Goal: Transaction & Acquisition: Purchase product/service

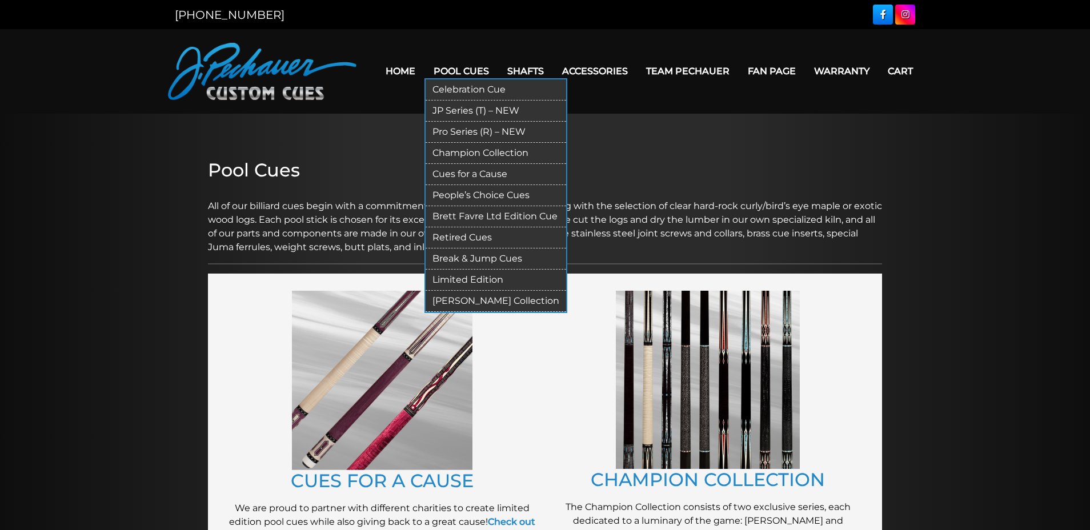
click at [442, 132] on link "Pro Series (R) – NEW" at bounding box center [496, 132] width 141 height 21
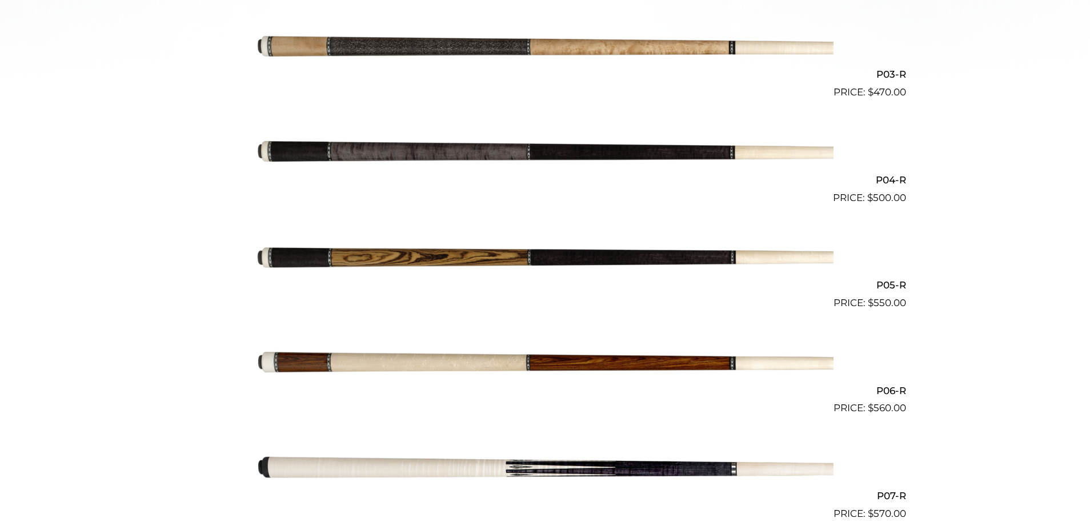
scroll to position [405, 0]
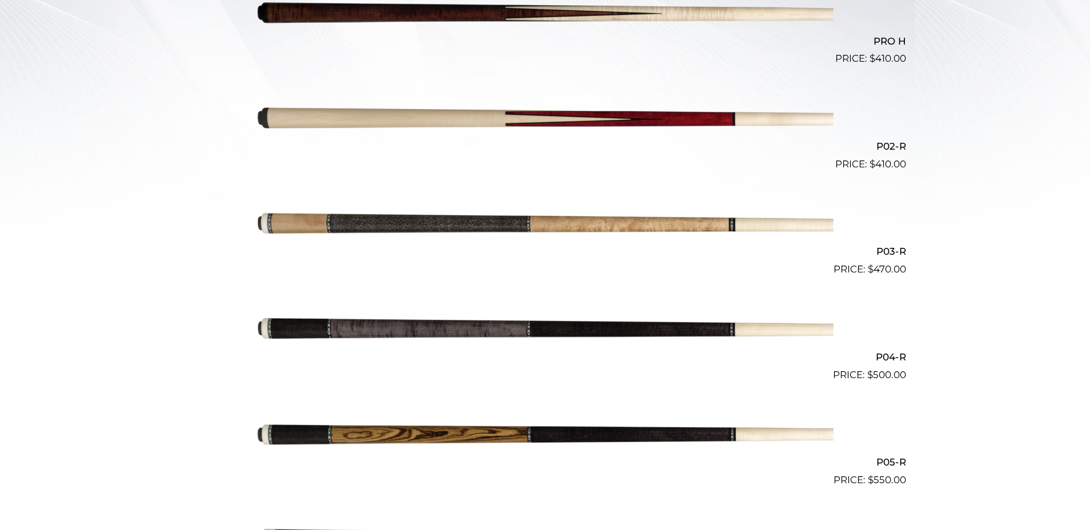
click at [351, 222] on img at bounding box center [545, 225] width 577 height 96
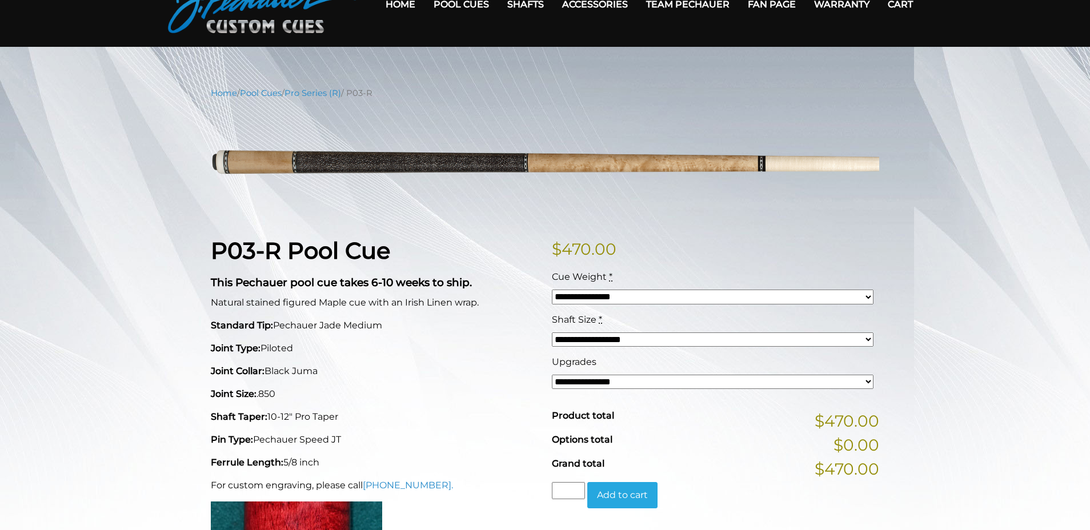
scroll to position [72, 0]
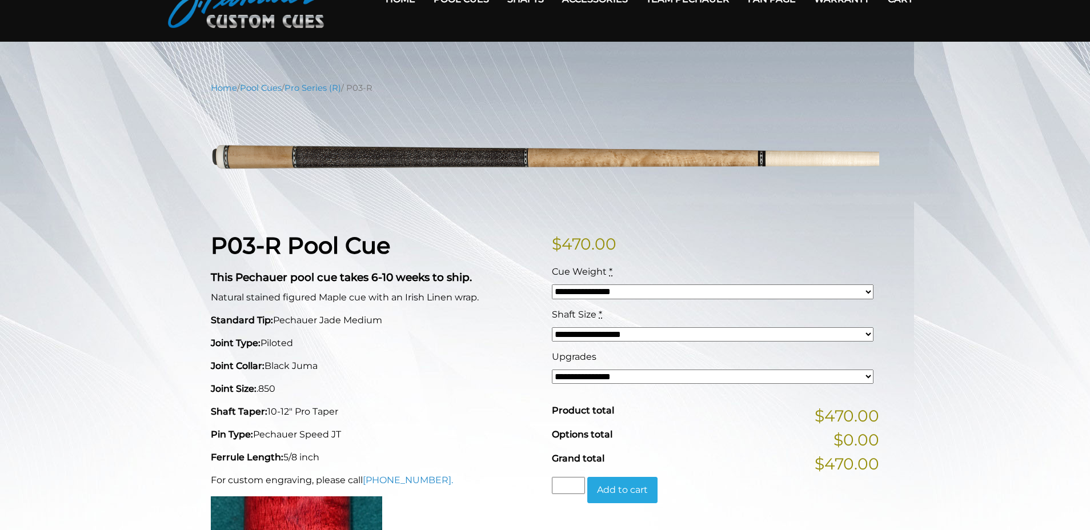
click option "**********" at bounding box center [0, 0] width 0 height 0
click at [257, 273] on strong "This Pechauer pool cue takes 6-10 weeks to ship." at bounding box center [341, 277] width 261 height 13
copy strong "Pechauer"
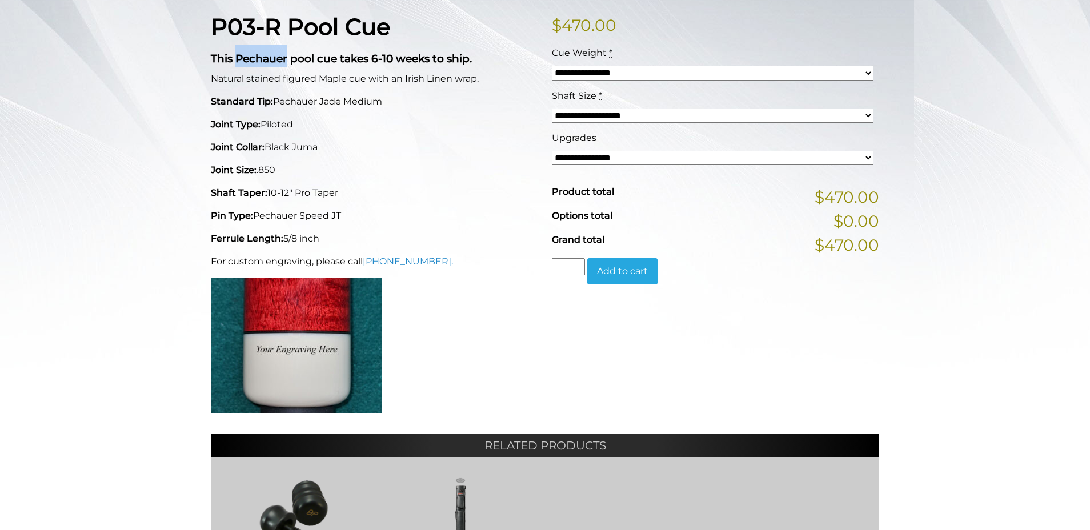
scroll to position [240, 0]
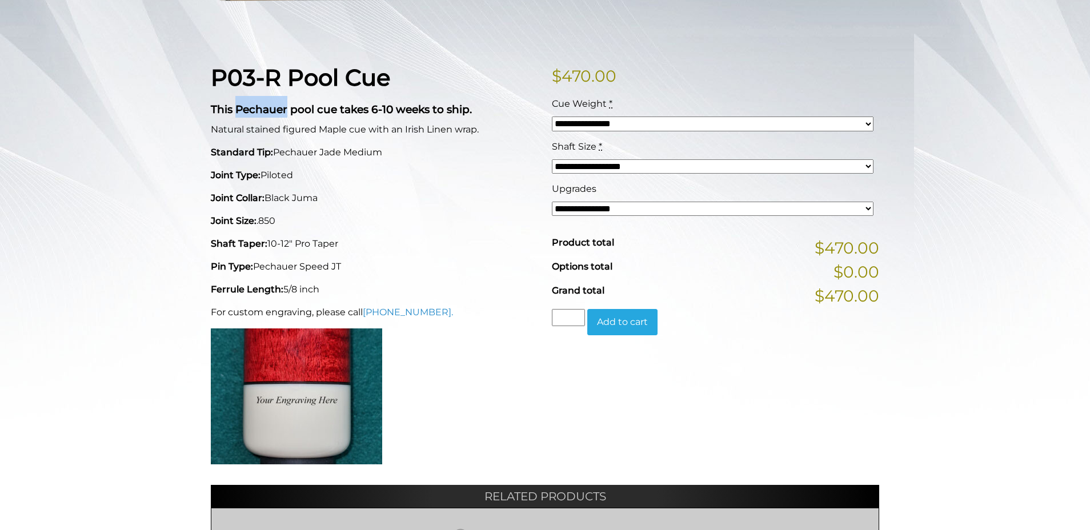
click option "**********" at bounding box center [0, 0] width 0 height 0
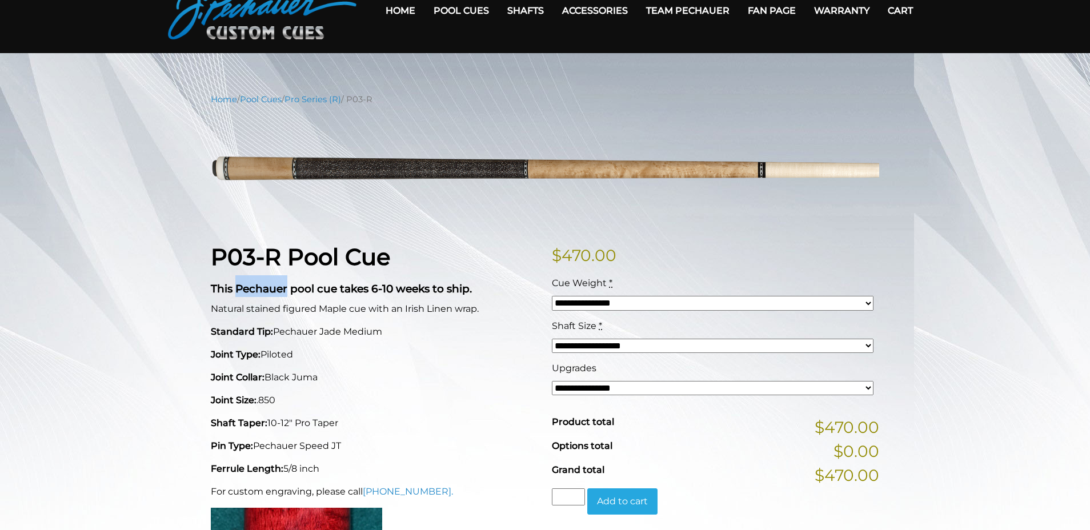
scroll to position [0, 0]
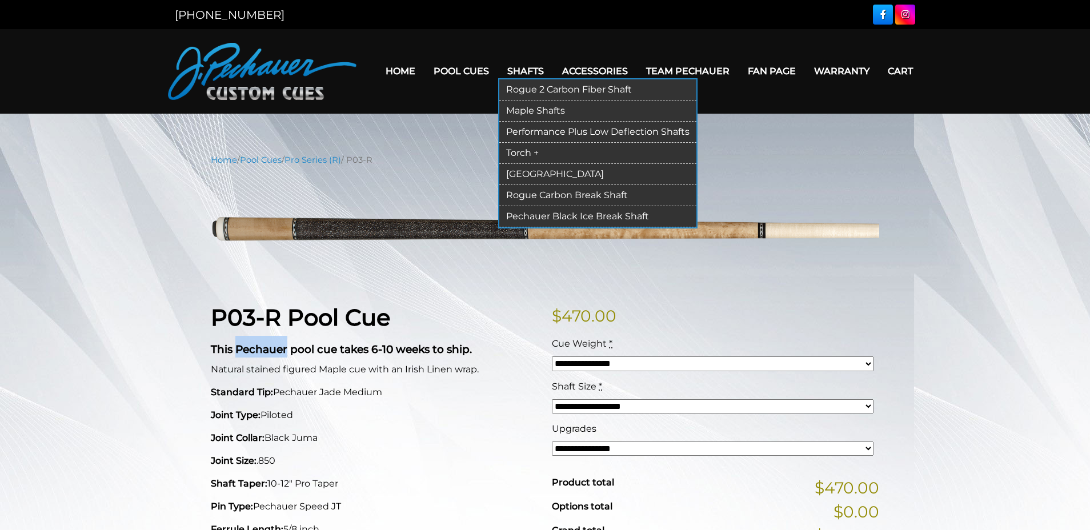
click at [521, 89] on link "Rogue 2 Carbon Fiber Shaft" at bounding box center [597, 89] width 197 height 21
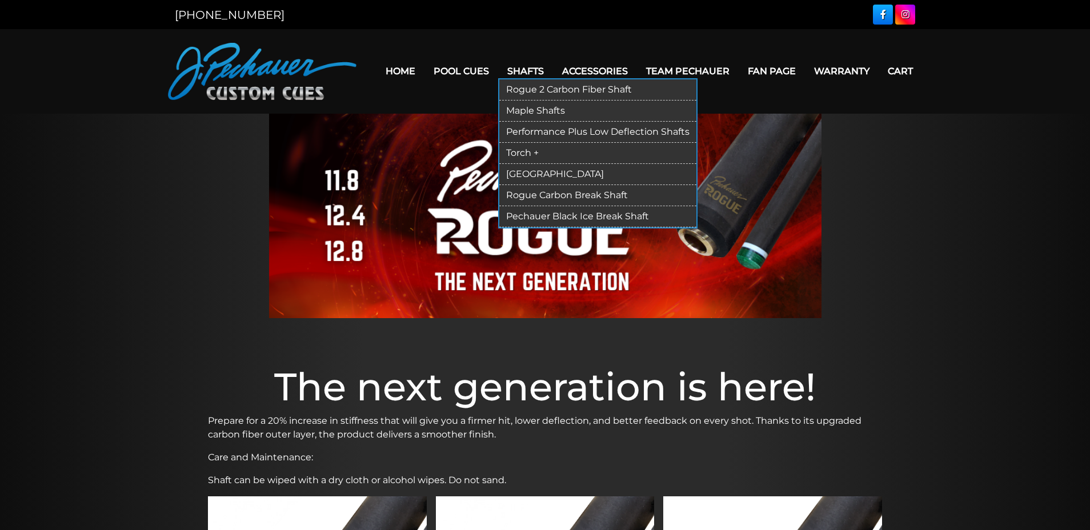
click at [515, 113] on link "Maple Shafts" at bounding box center [597, 111] width 197 height 21
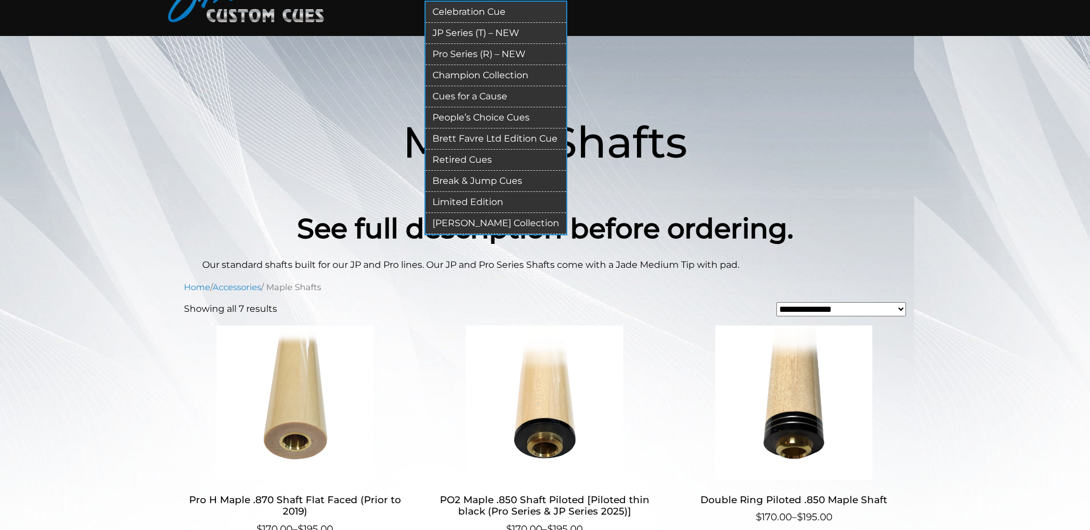
scroll to position [10, 0]
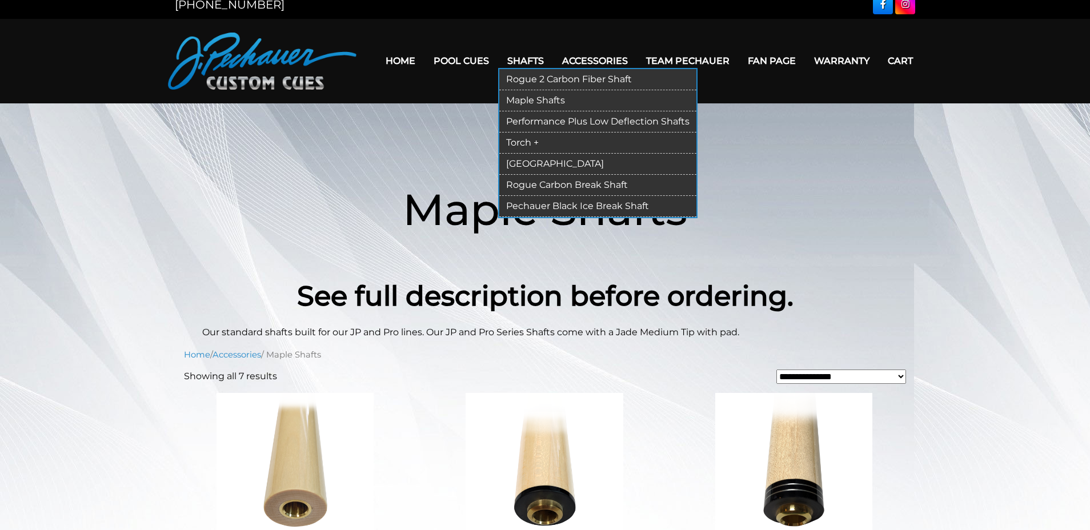
click at [511, 137] on link "Torch +" at bounding box center [597, 143] width 197 height 21
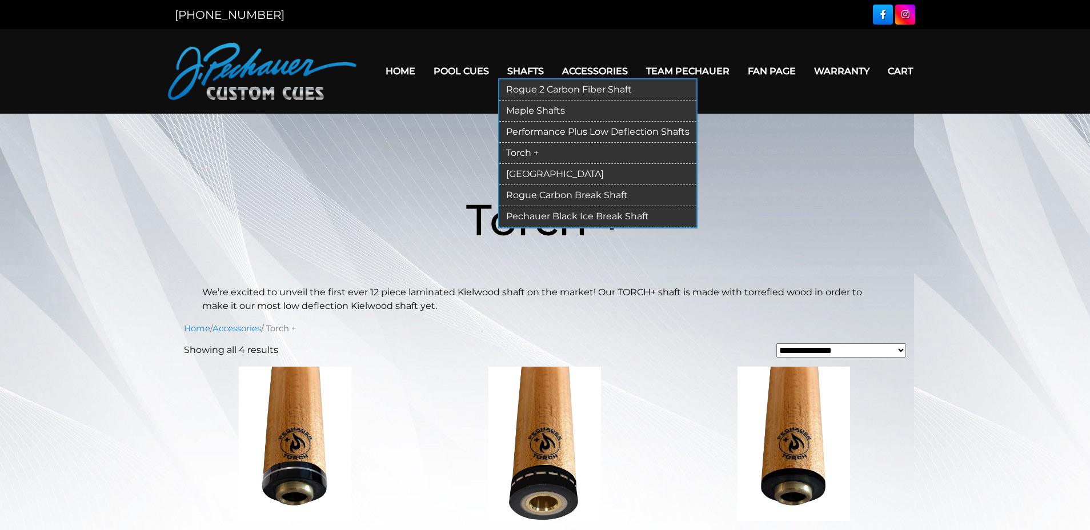
click at [515, 131] on link "Performance Plus Low Deflection Shafts" at bounding box center [597, 132] width 197 height 21
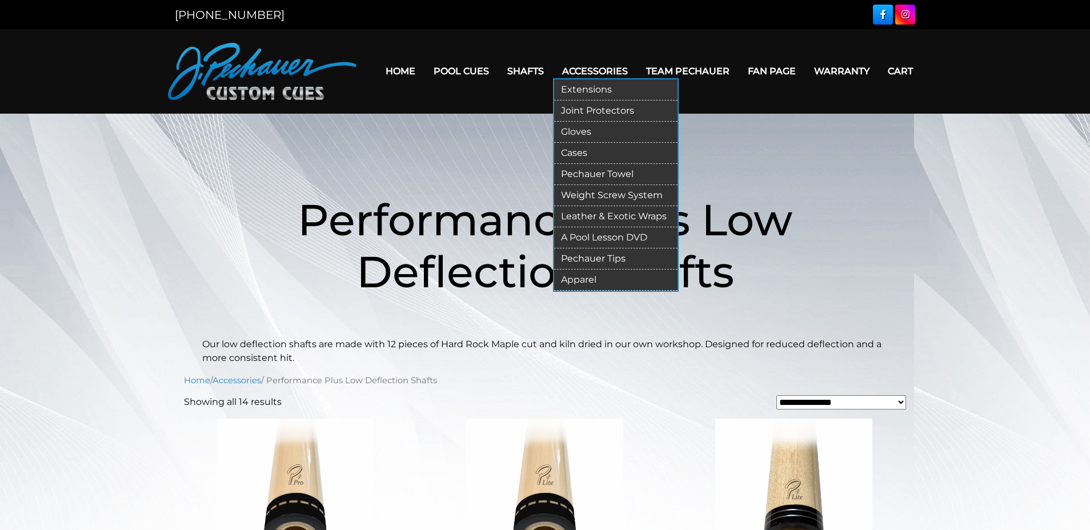
click at [577, 94] on link "Extensions" at bounding box center [615, 89] width 123 height 21
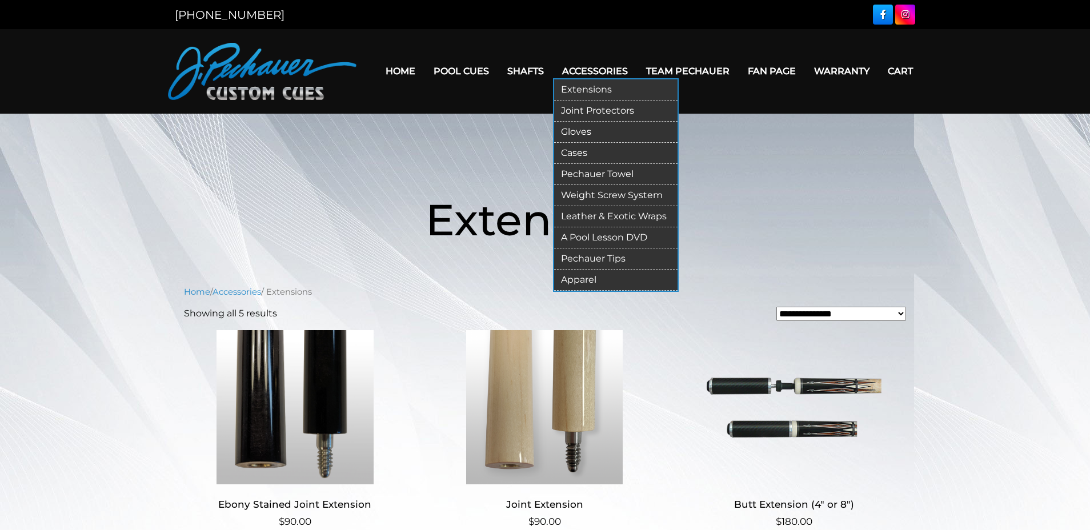
click at [575, 195] on link "Weight Screw System" at bounding box center [615, 195] width 123 height 21
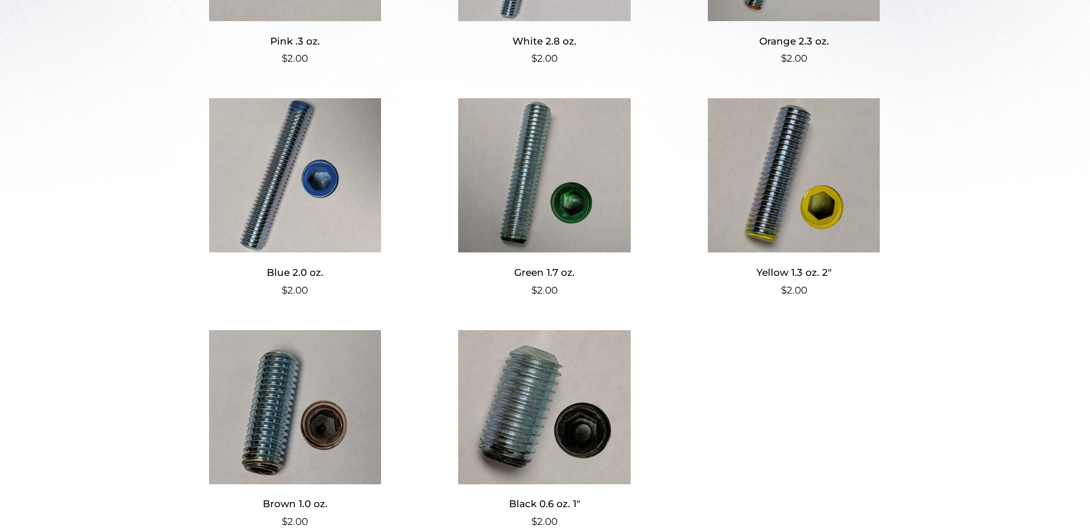
scroll to position [295, 0]
